Goal: Information Seeking & Learning: Find specific fact

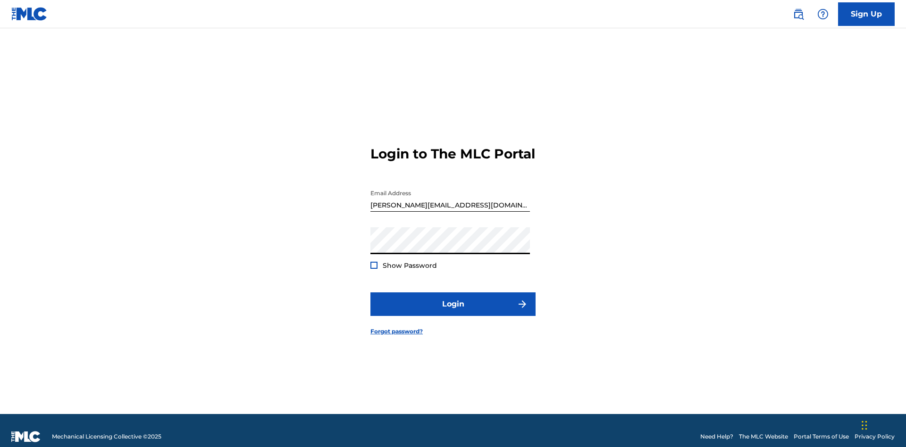
scroll to position [12, 0]
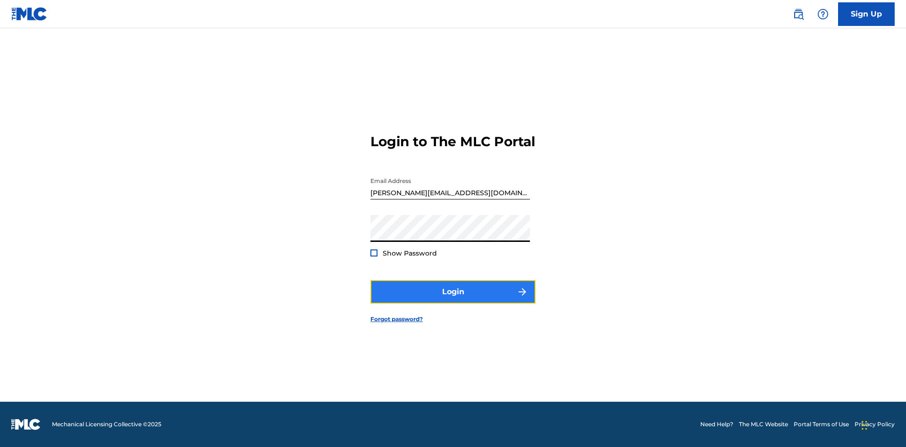
click at [453, 300] on button "Login" at bounding box center [452, 292] width 165 height 24
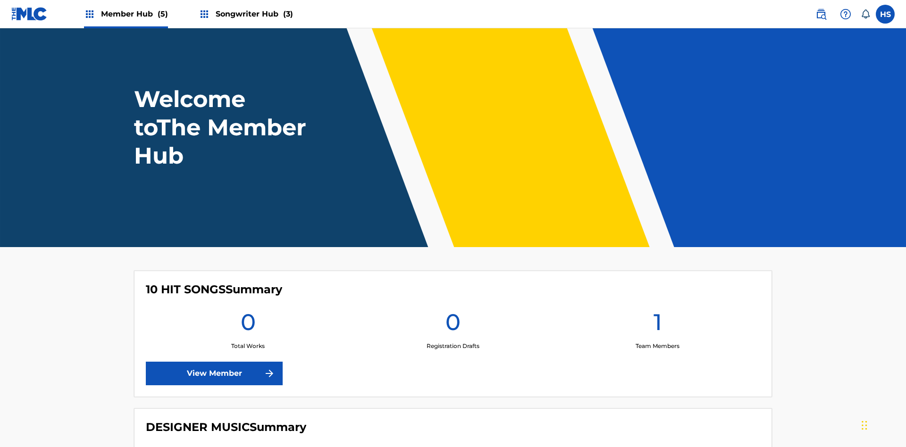
click at [253, 14] on span "Songwriter Hub (3)" at bounding box center [254, 13] width 77 height 11
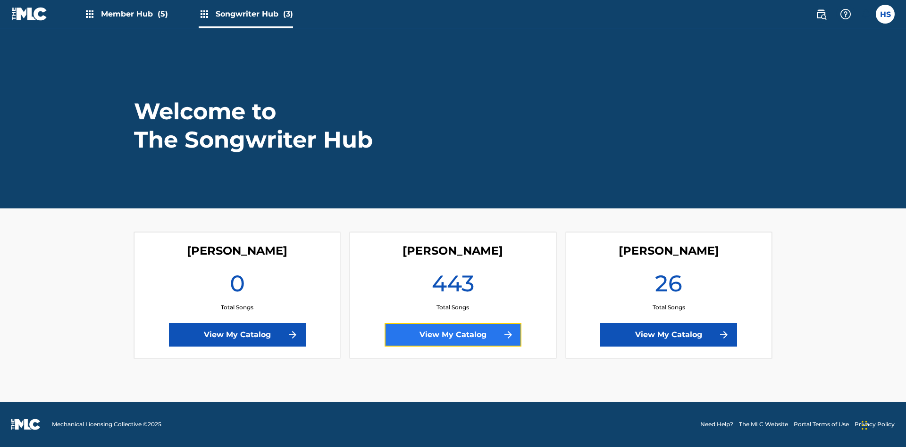
click at [453, 335] on link "View My Catalog" at bounding box center [452, 335] width 137 height 24
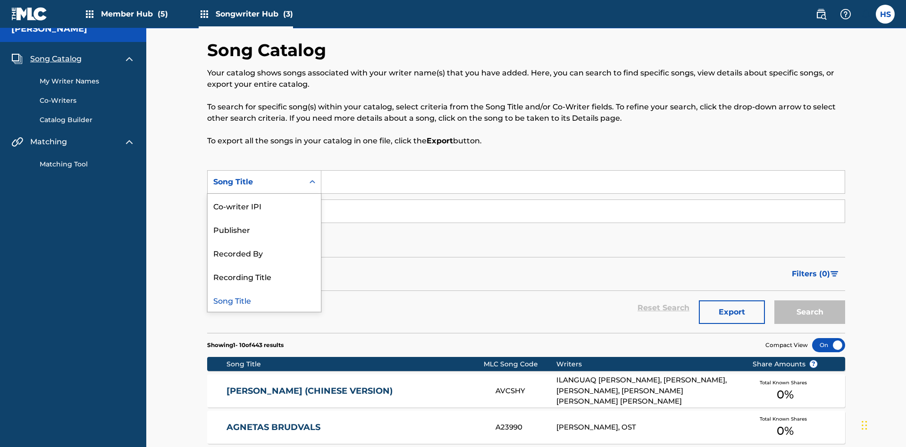
click at [264, 288] on div "Song Title" at bounding box center [264, 300] width 113 height 24
click at [256, 206] on div "Co-writer" at bounding box center [255, 211] width 85 height 11
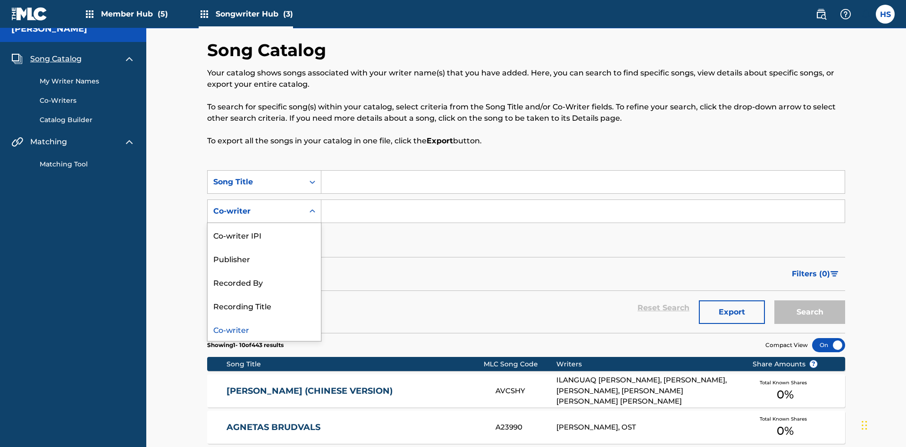
click at [264, 317] on div "Co-writer" at bounding box center [264, 329] width 113 height 24
click at [264, 229] on button "Add Criteria" at bounding box center [264, 241] width 114 height 24
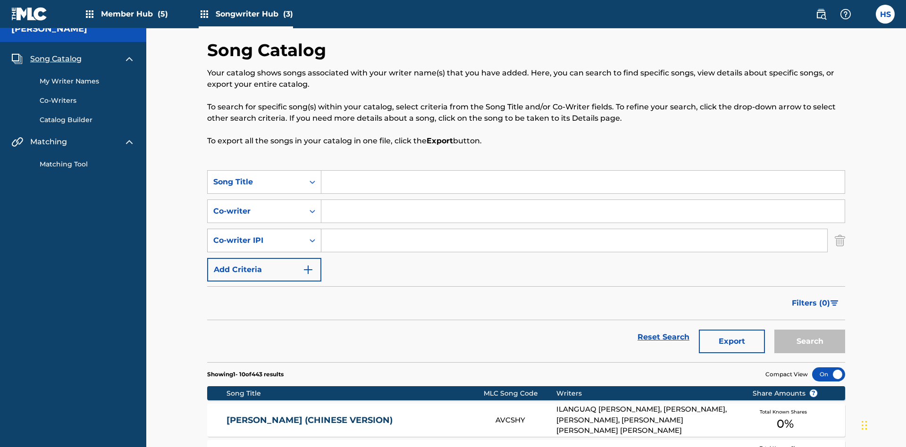
click at [256, 235] on div "Co-writer IPI" at bounding box center [255, 240] width 85 height 11
click at [264, 258] on button "Add Criteria" at bounding box center [264, 270] width 114 height 24
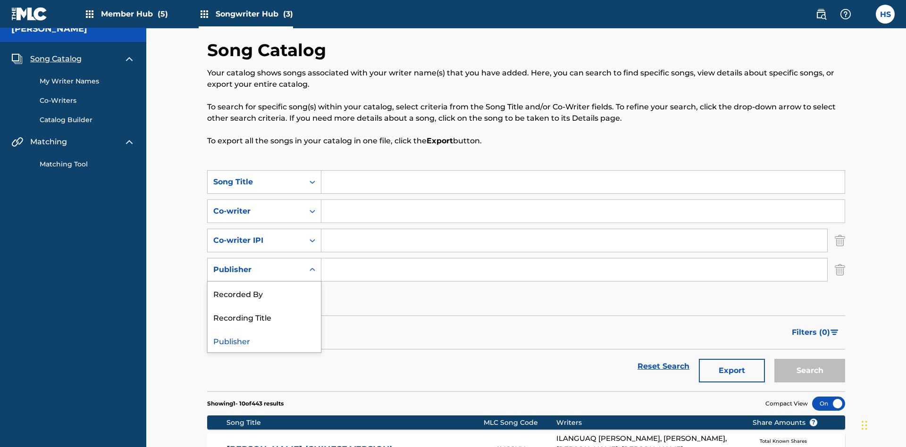
click at [264, 282] on div "Recorded By" at bounding box center [264, 294] width 113 height 24
click at [264, 287] on button "Add Criteria" at bounding box center [264, 299] width 114 height 24
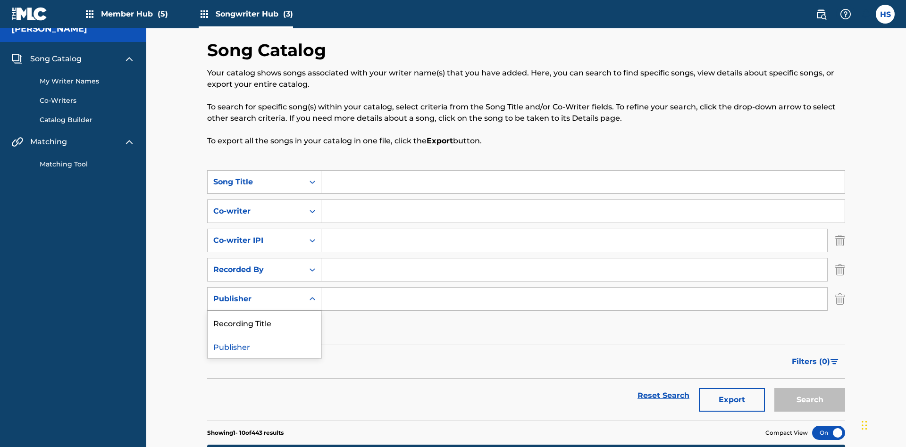
click at [264, 334] on div "Publisher" at bounding box center [264, 346] width 113 height 24
click at [264, 316] on button "Add Criteria" at bounding box center [264, 328] width 114 height 24
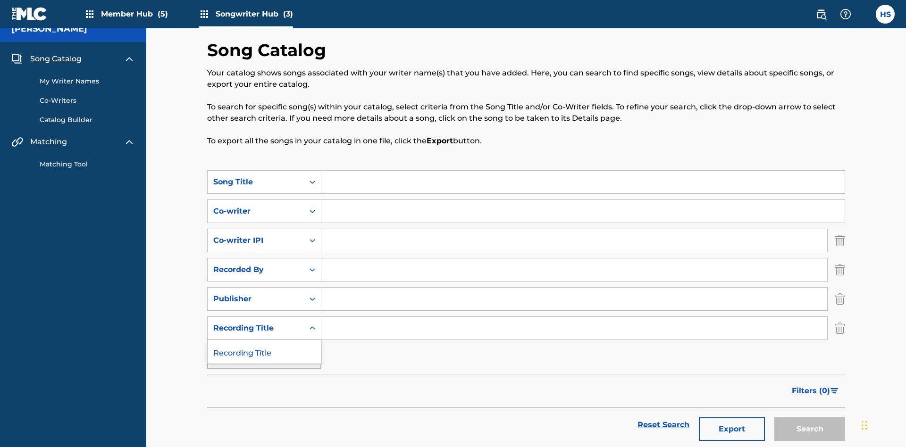
click at [264, 340] on div "Recording Title" at bounding box center [264, 352] width 113 height 24
click at [583, 171] on input "Search Form" at bounding box center [582, 182] width 523 height 23
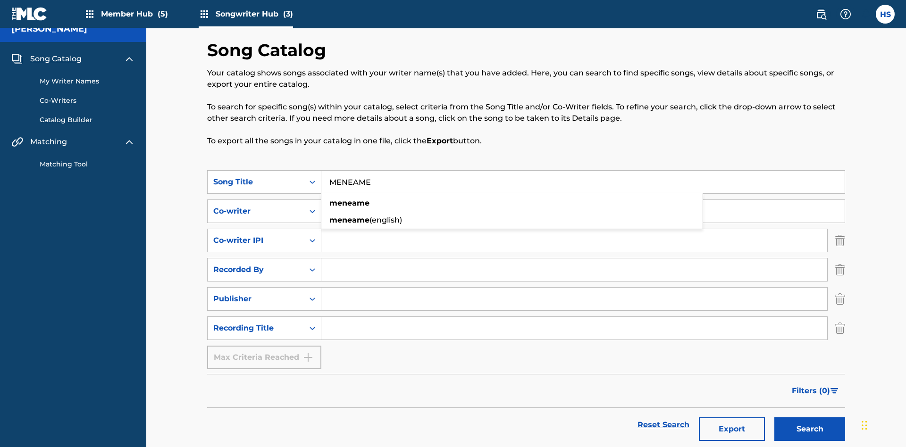
type input "MENEAME"
click at [583, 200] on input "Search Form" at bounding box center [582, 211] width 523 height 23
type input "DRAACO DALLAS AVENTURA"
click at [574, 229] on input "Search Form" at bounding box center [574, 240] width 506 height 23
type input "00766422818"
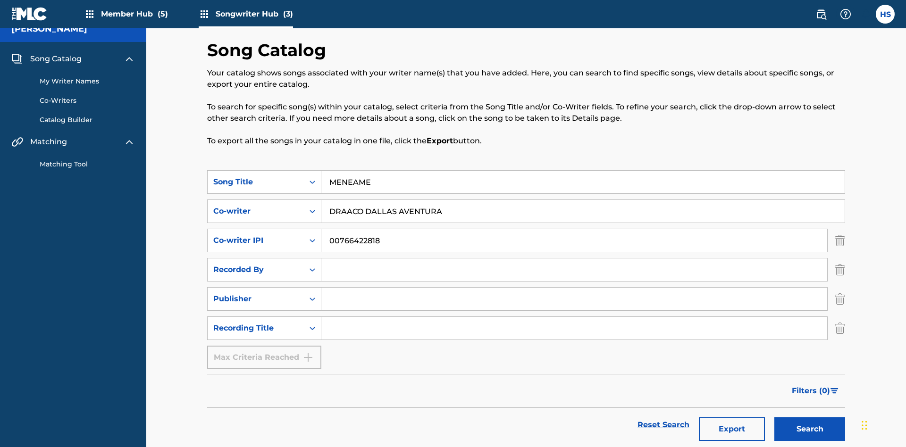
click at [574, 258] on input "Search Form" at bounding box center [574, 269] width 506 height 23
type input "DRAACO AVENTURA"
click at [574, 288] on input "Search Form" at bounding box center [574, 299] width 506 height 23
type input "DRAACO AVENTURA PUB DESIGNEE"
click at [574, 317] on input "Search Form" at bounding box center [574, 328] width 506 height 23
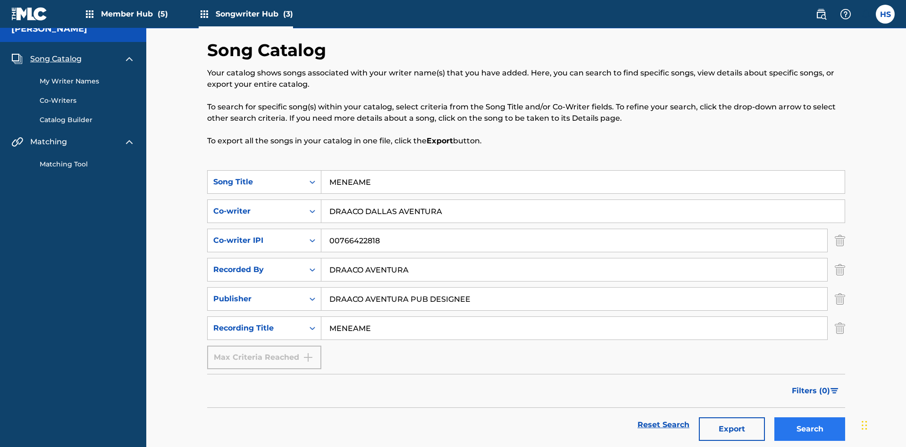
type input "MENEAME"
click at [809, 417] on button "Search" at bounding box center [809, 429] width 71 height 24
